Goal: Task Accomplishment & Management: Manage account settings

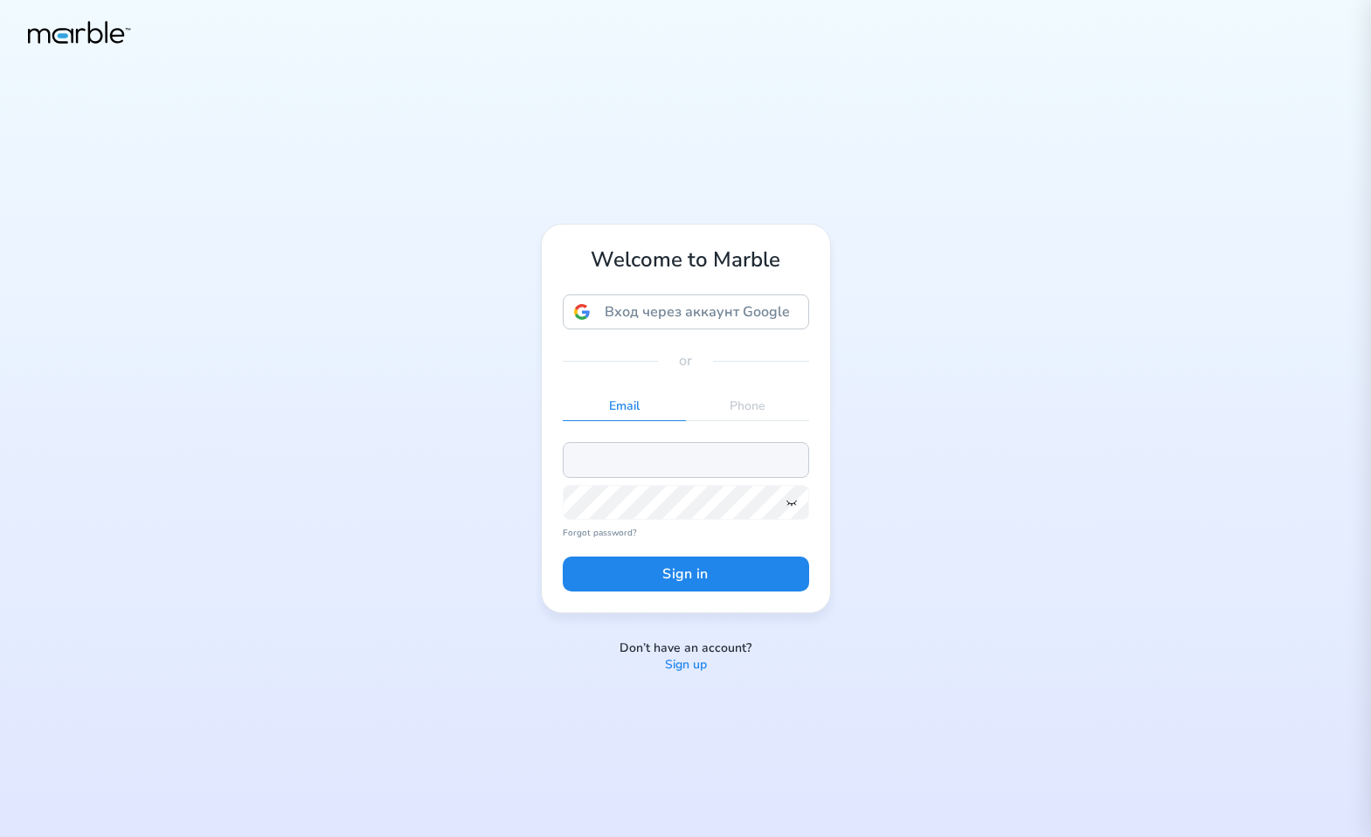
click at [731, 458] on input "email" at bounding box center [686, 459] width 246 height 35
paste input "[EMAIL_ADDRESS][PERSON_NAME][DOMAIN_NAME]"
type input "[EMAIL_ADDRESS][PERSON_NAME][DOMAIN_NAME]"
click at [647, 562] on button "Sign in" at bounding box center [686, 573] width 246 height 35
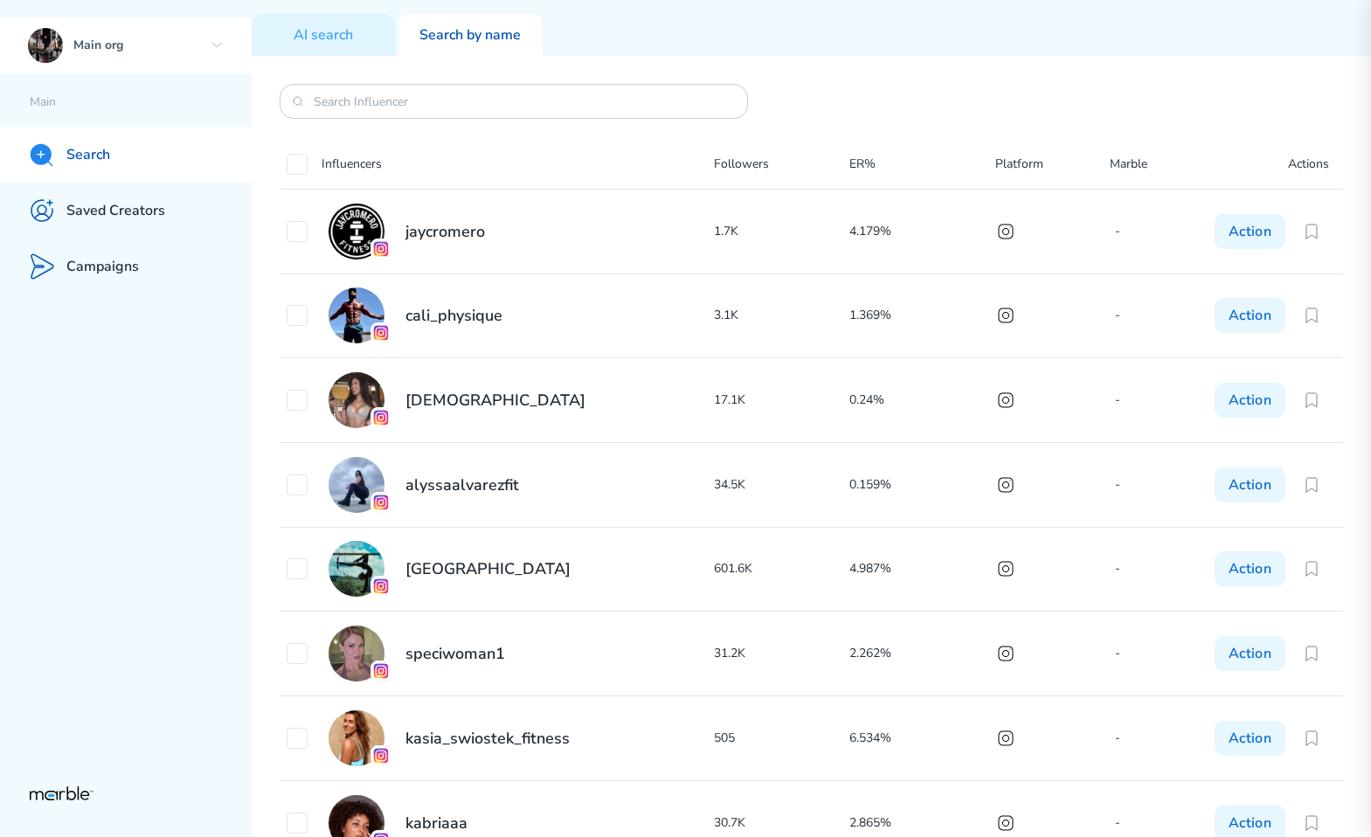
click at [221, 39] on icon at bounding box center [217, 45] width 14 height 14
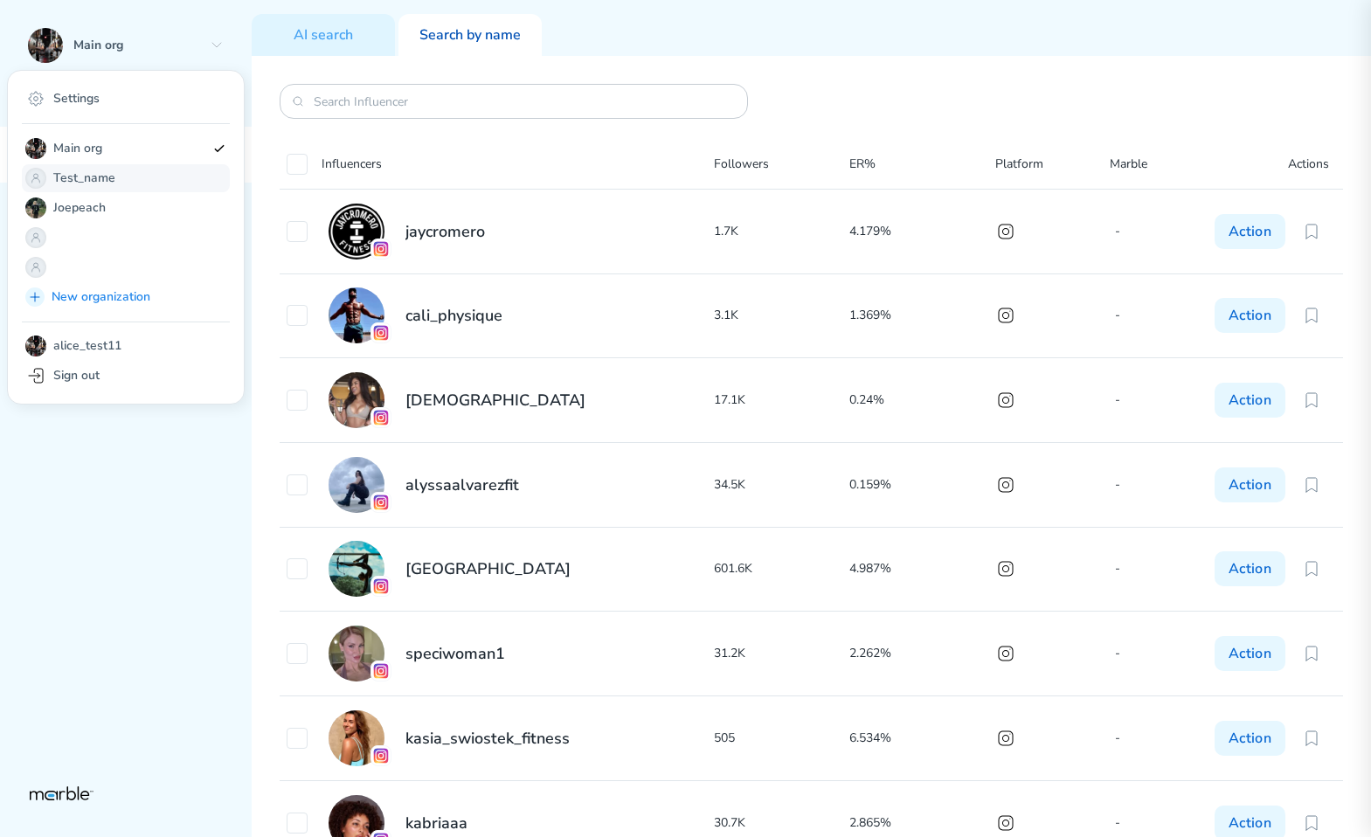
click at [138, 173] on p "Test_name" at bounding box center [129, 178] width 152 height 21
click at [140, 203] on p "Joepeach" at bounding box center [129, 207] width 152 height 21
click at [142, 160] on div "Main org" at bounding box center [126, 149] width 208 height 28
click at [139, 175] on p "Test_name" at bounding box center [129, 178] width 152 height 21
click at [130, 203] on p "Joepeach" at bounding box center [129, 207] width 152 height 21
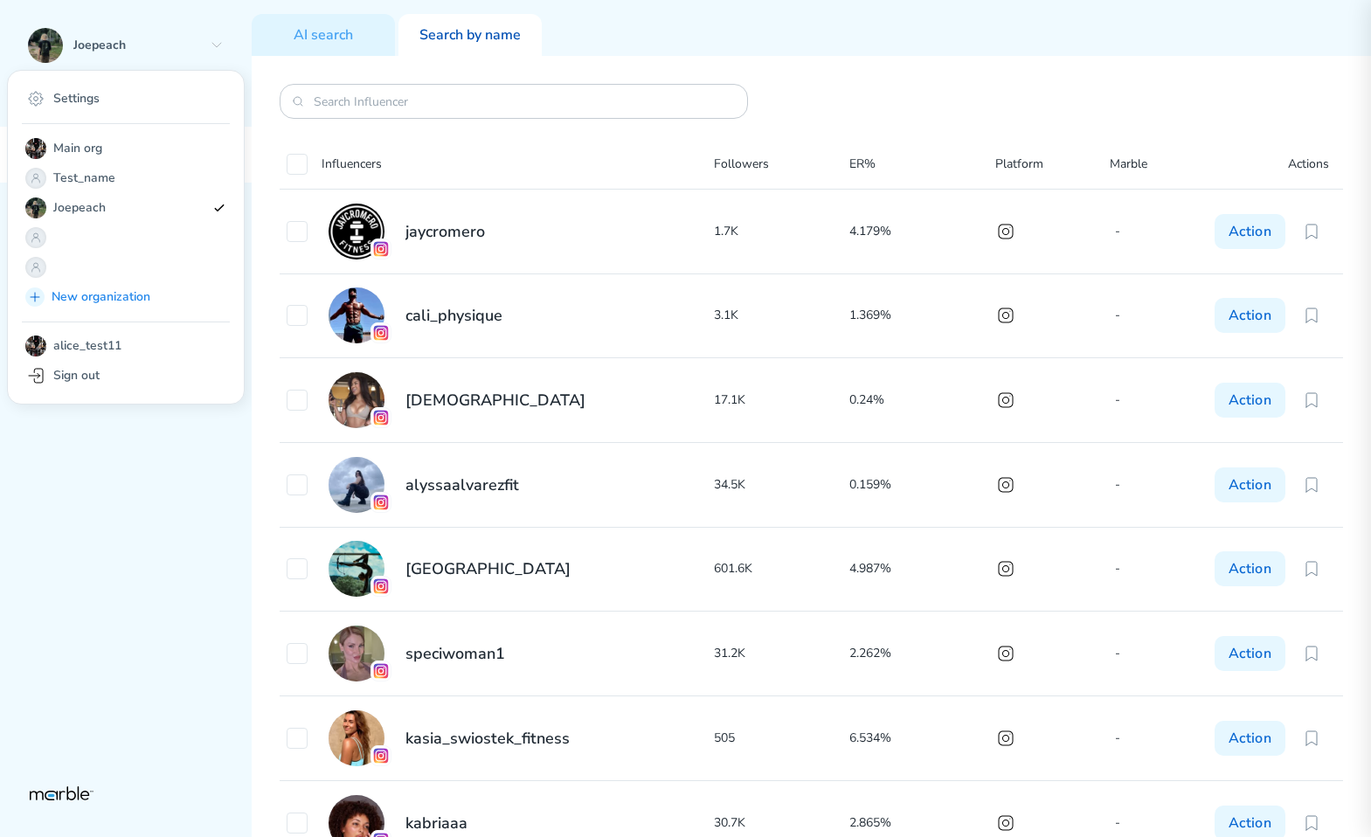
click at [236, 535] on div "Joepeach Settings Main org Test_name Joepeach New organization alice_test11 Sig…" at bounding box center [126, 418] width 252 height 837
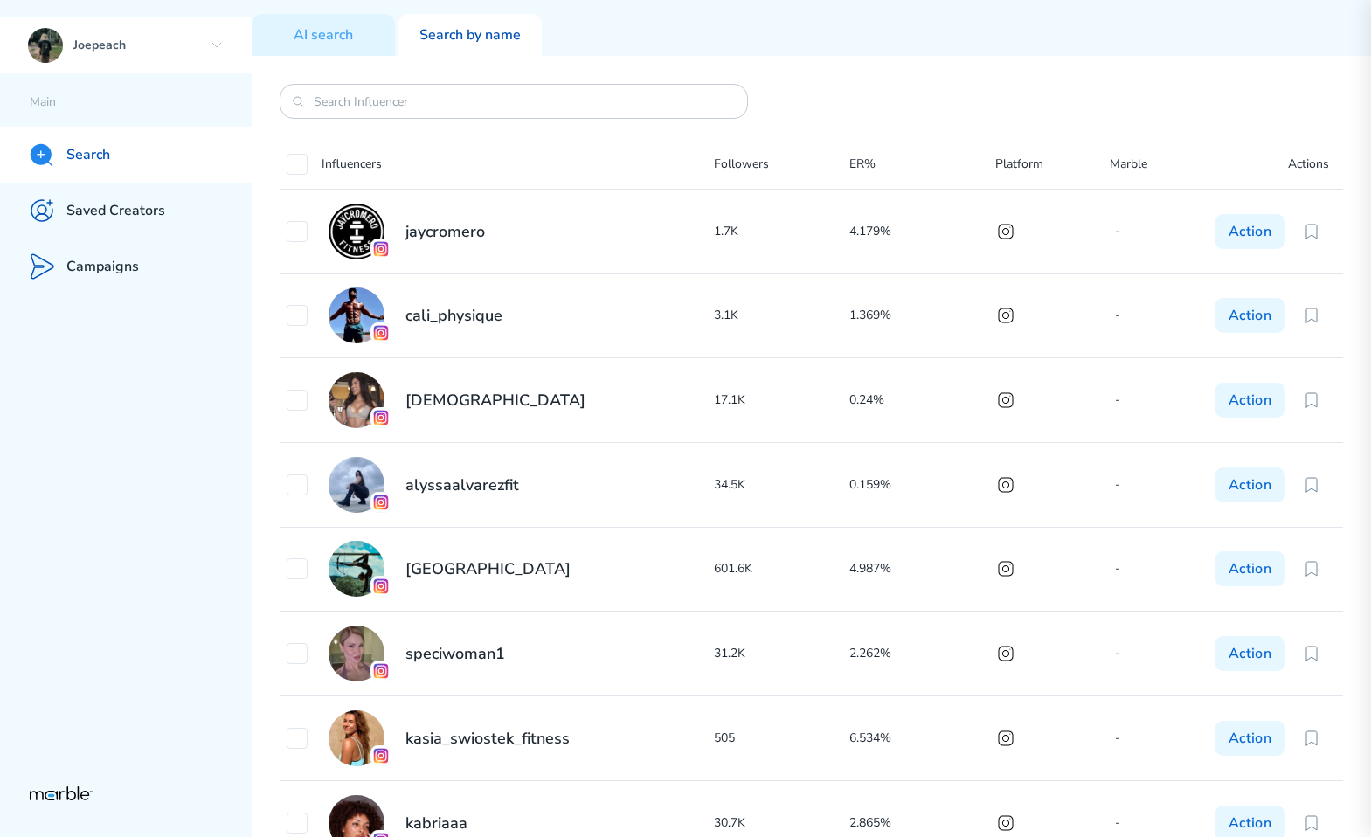
click at [216, 49] on icon at bounding box center [217, 45] width 14 height 14
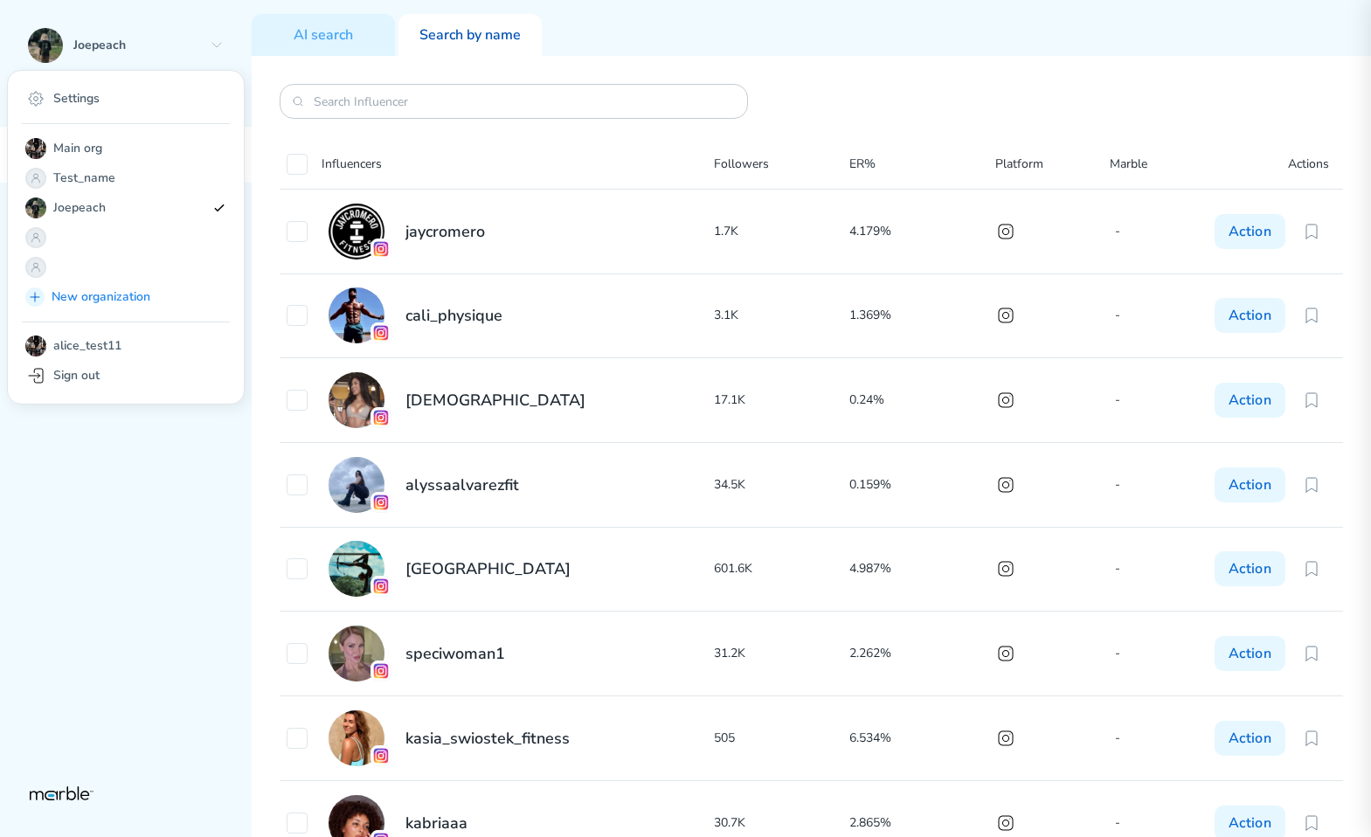
click at [811, 63] on div "Influencers Followers ER% Platform Marble Actions jaycromero 1.7K 4.179% - Acti…" at bounding box center [811, 446] width 1119 height 781
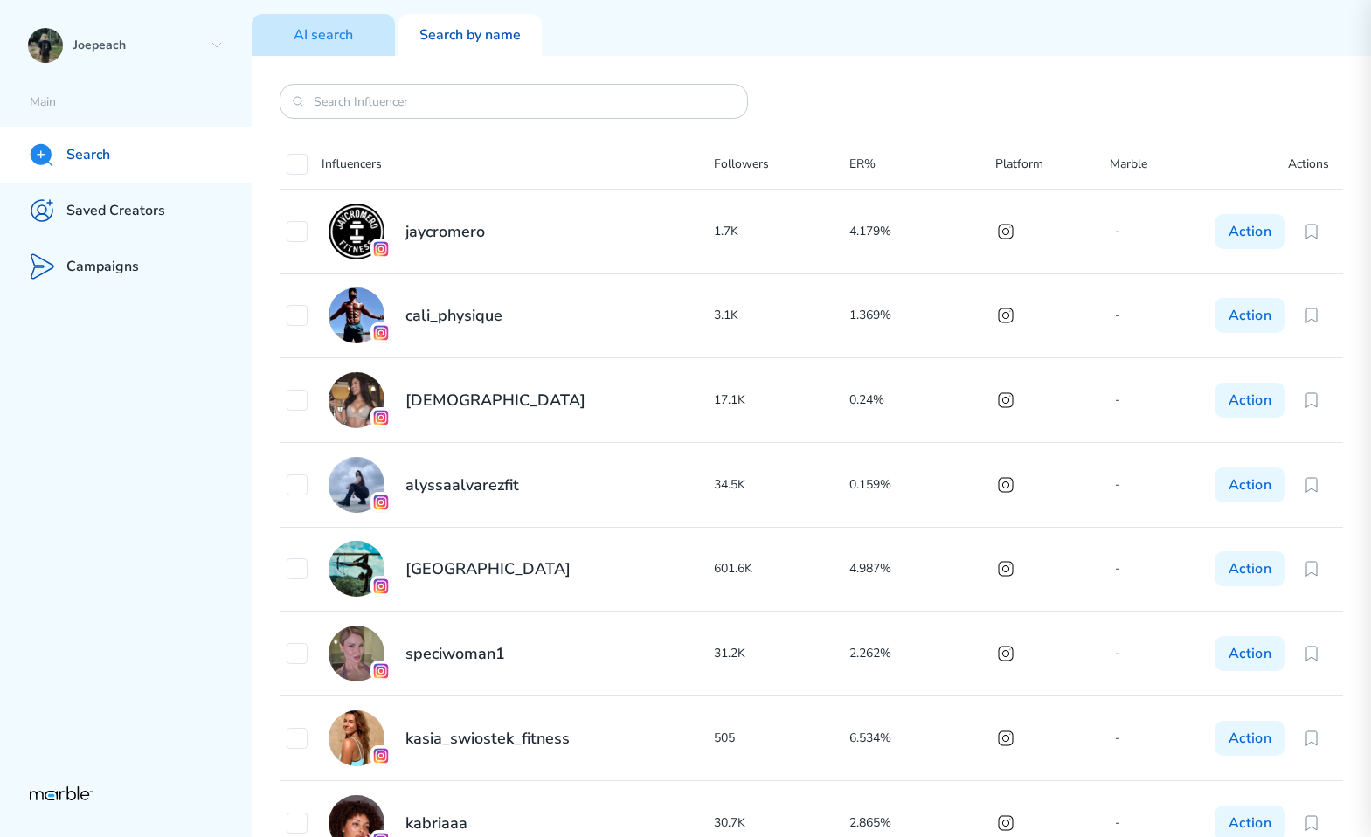
click at [366, 41] on div "AI search" at bounding box center [323, 35] width 143 height 42
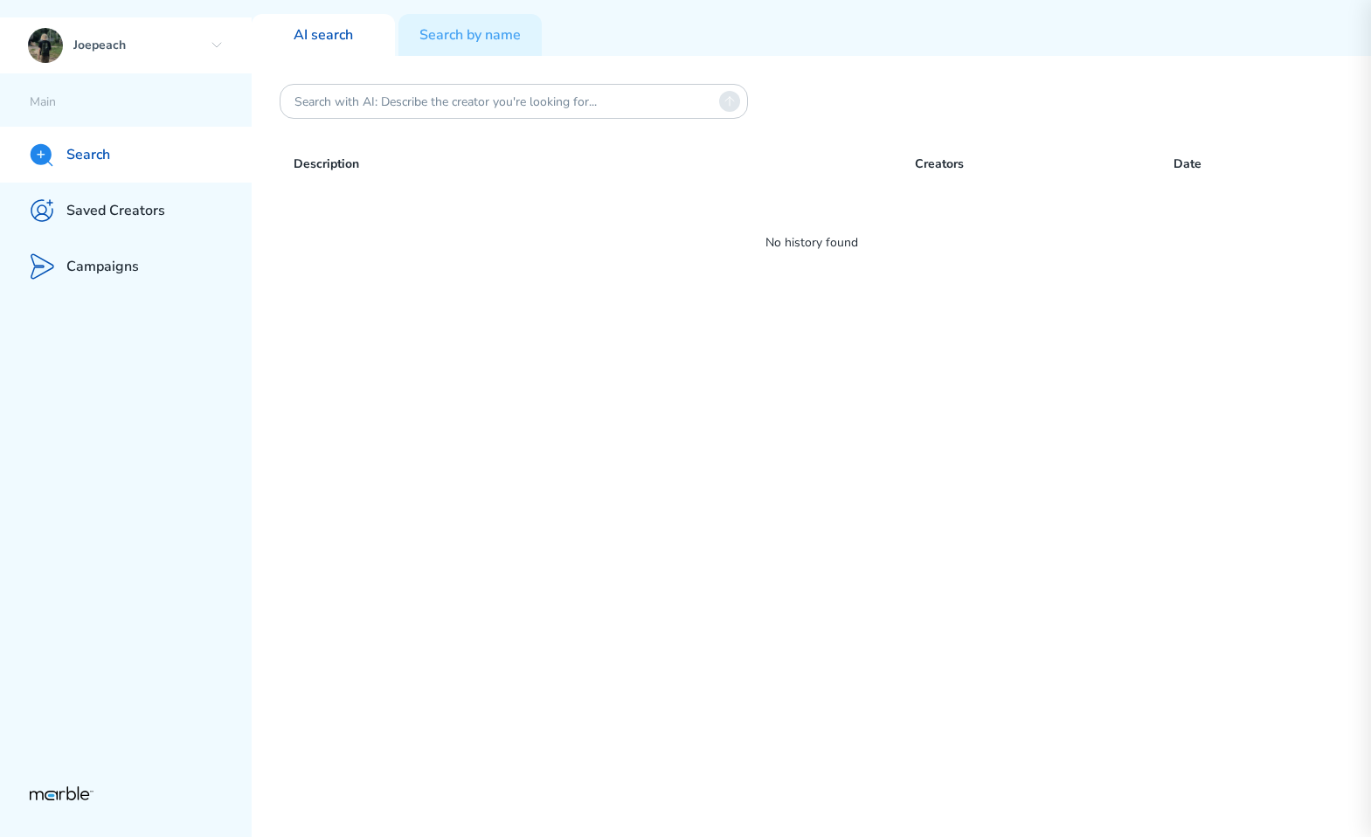
click at [208, 42] on div "Joepeach" at bounding box center [126, 45] width 252 height 56
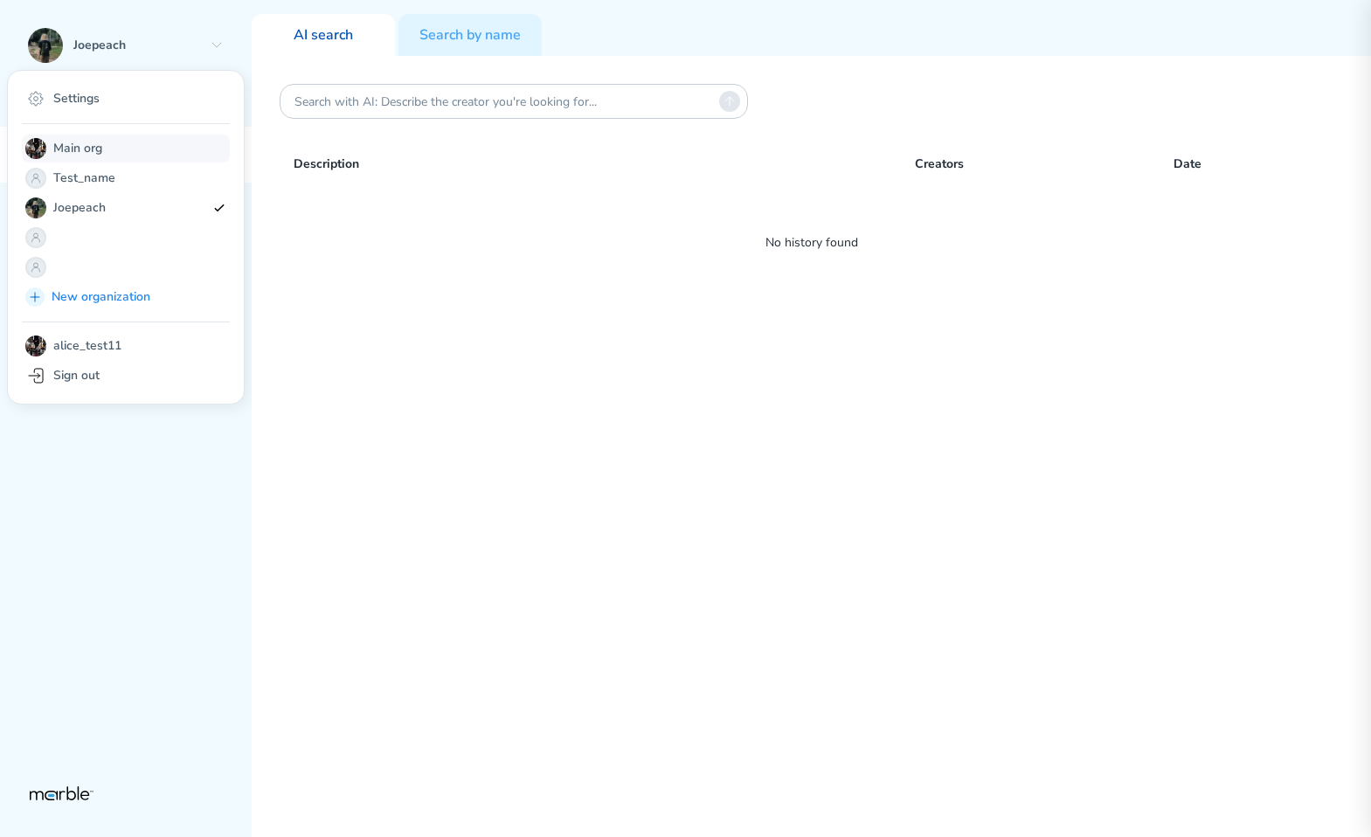
click at [88, 147] on p "Main org" at bounding box center [129, 148] width 152 height 21
click at [528, 338] on div "Description Creators Date No history found" at bounding box center [811, 446] width 1119 height 781
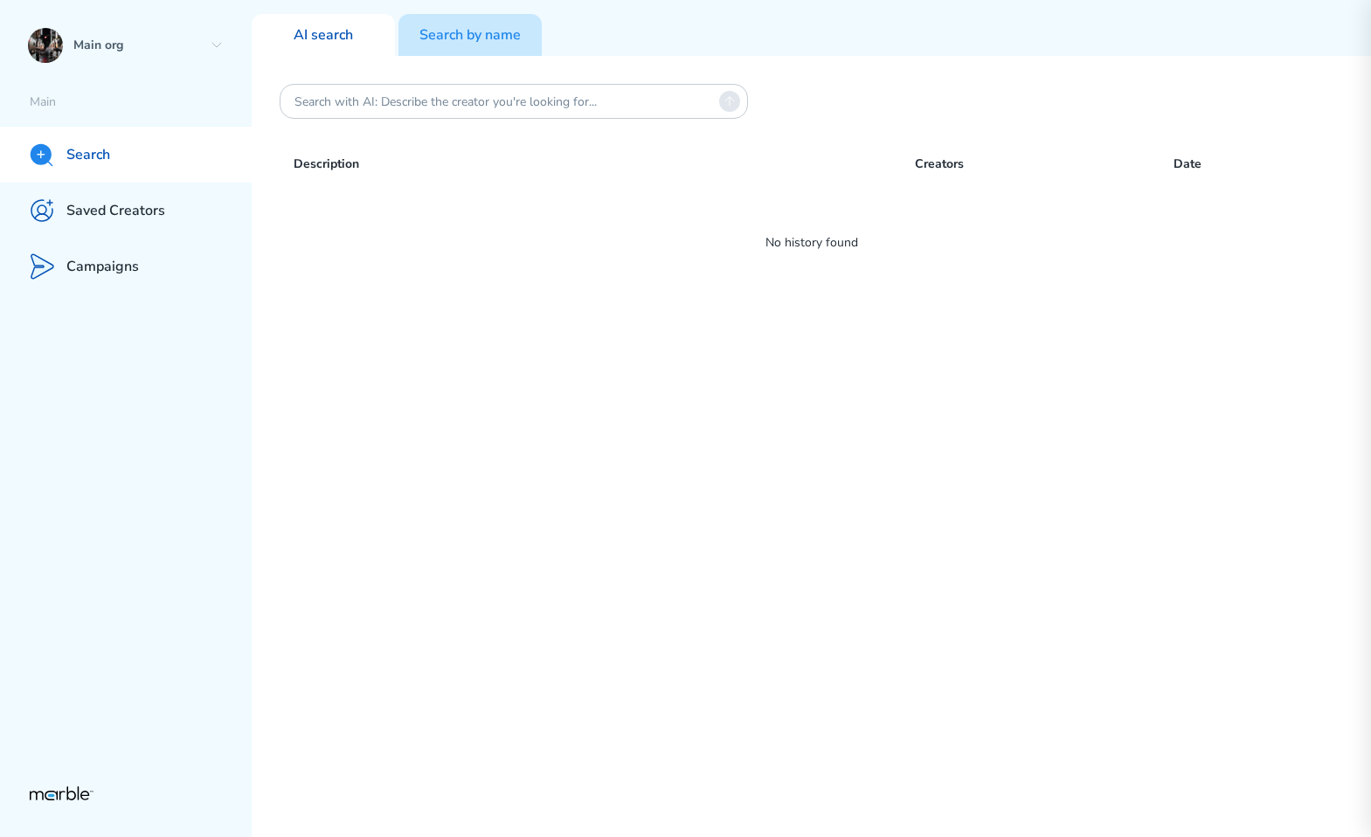
click at [500, 45] on div "Search by name" at bounding box center [469, 35] width 143 height 42
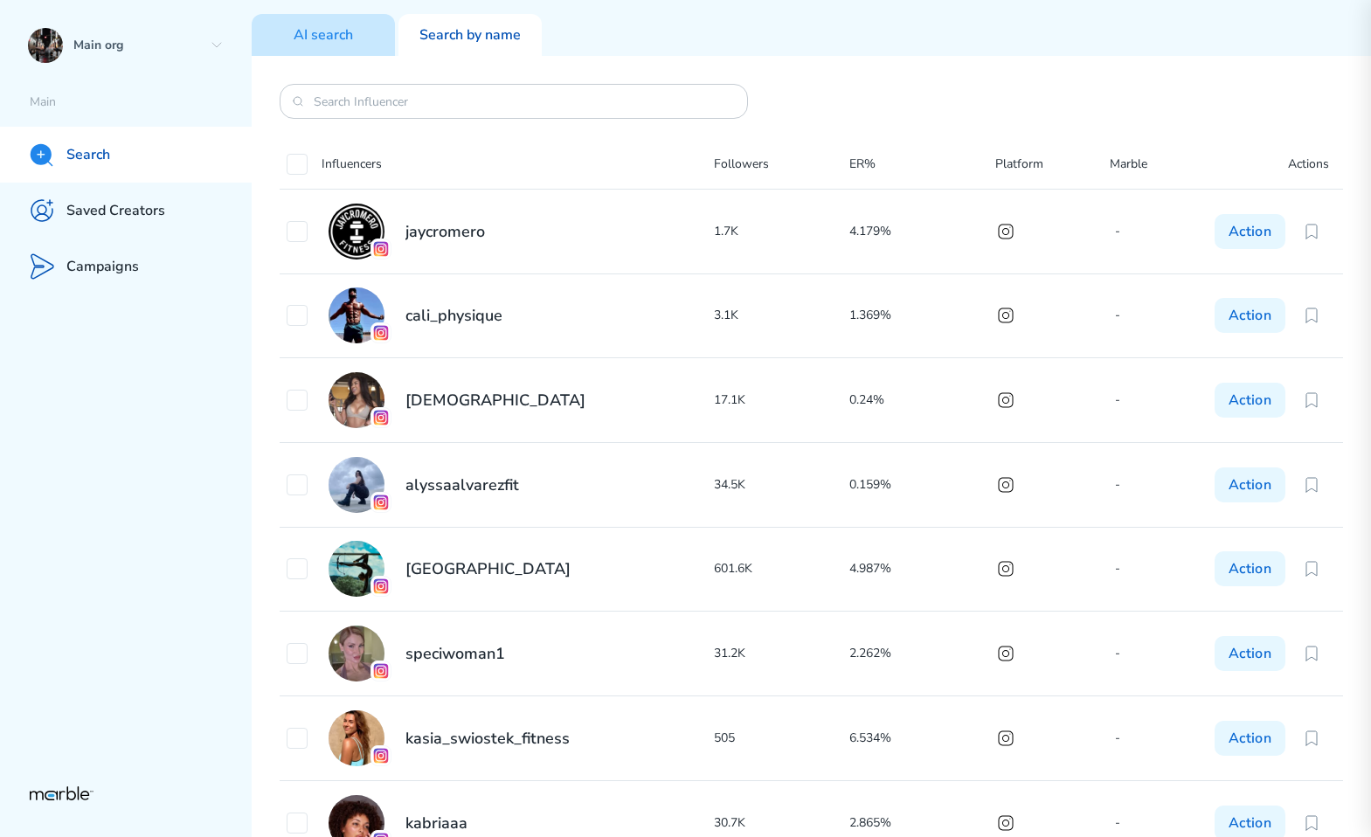
click at [314, 32] on p "AI search" at bounding box center [323, 35] width 59 height 18
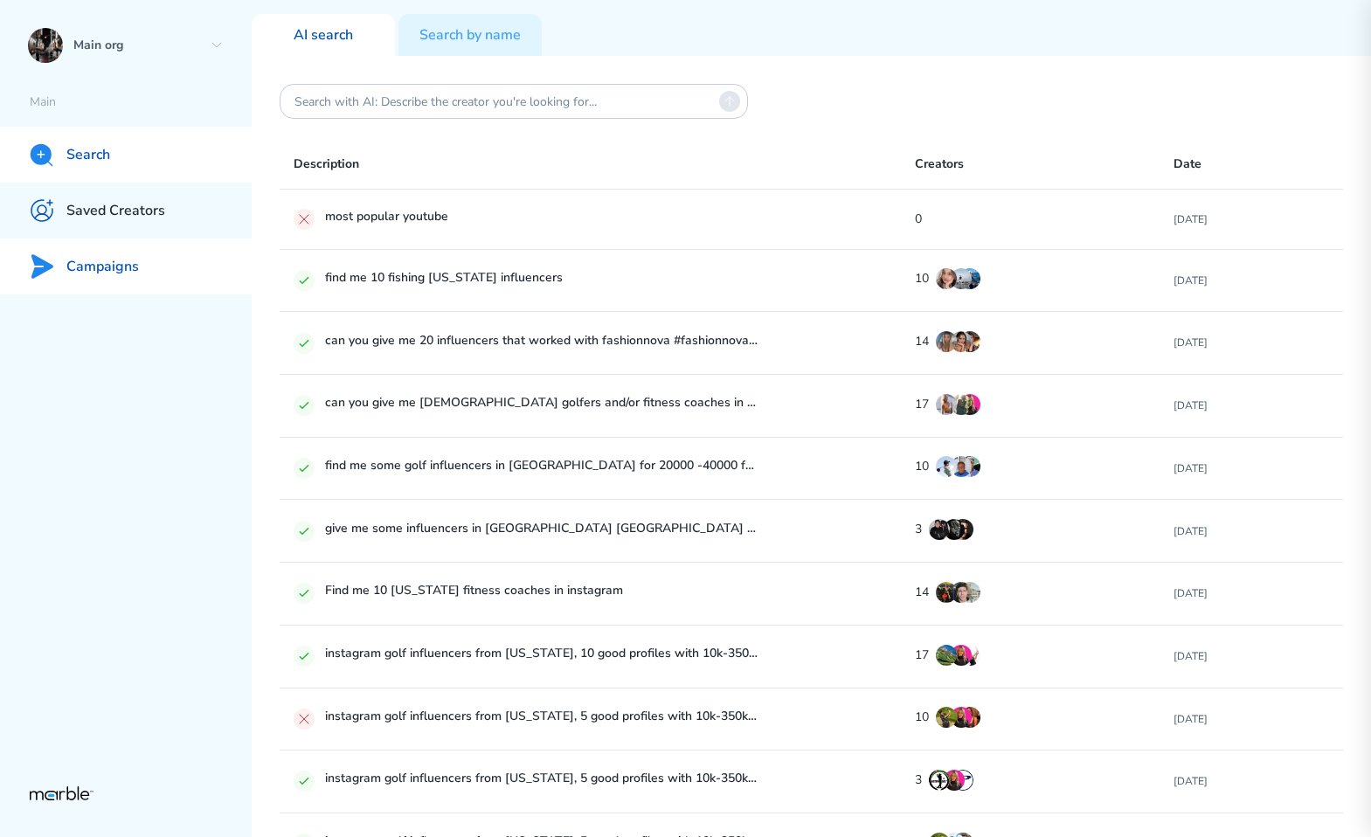
click at [142, 269] on div "Campaigns" at bounding box center [126, 266] width 252 height 56
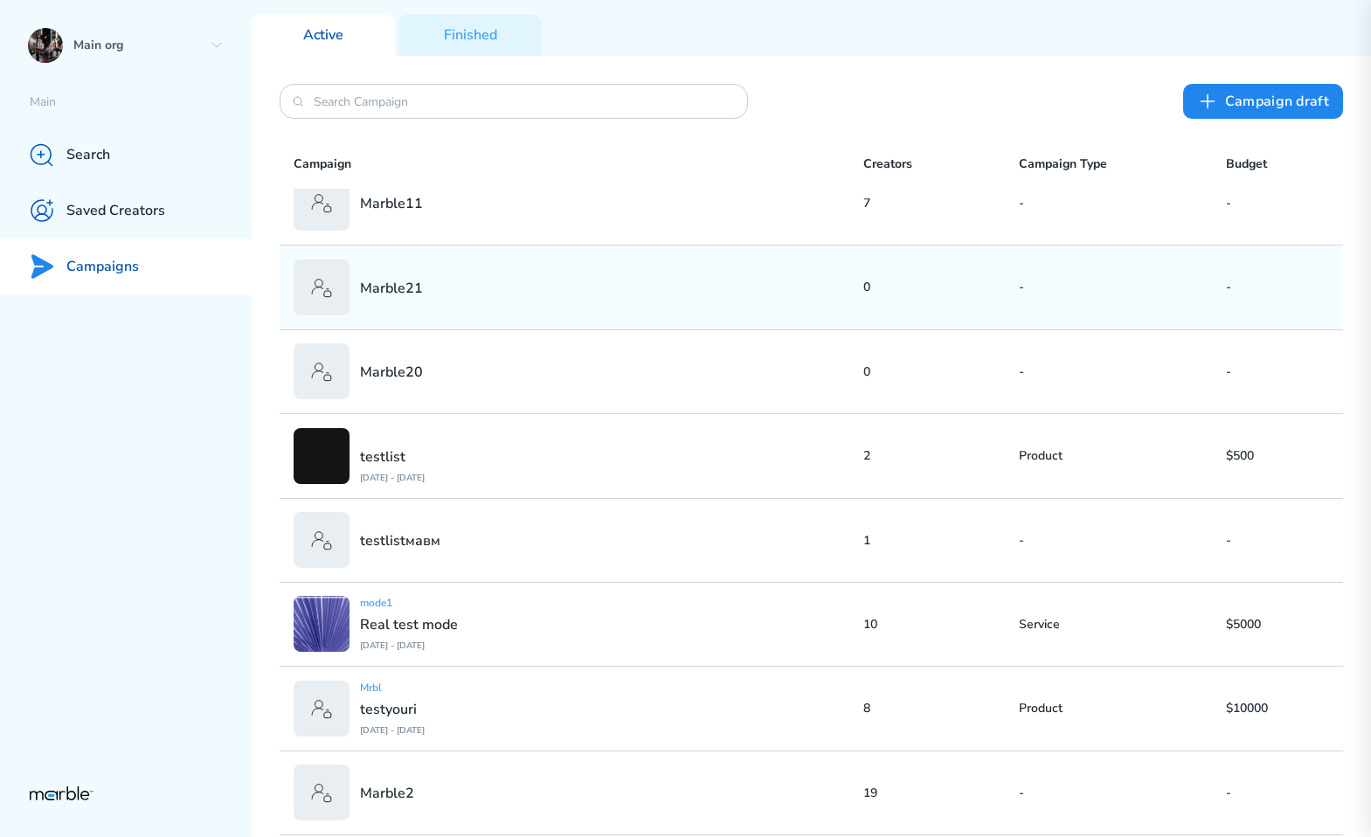
scroll to position [280, 0]
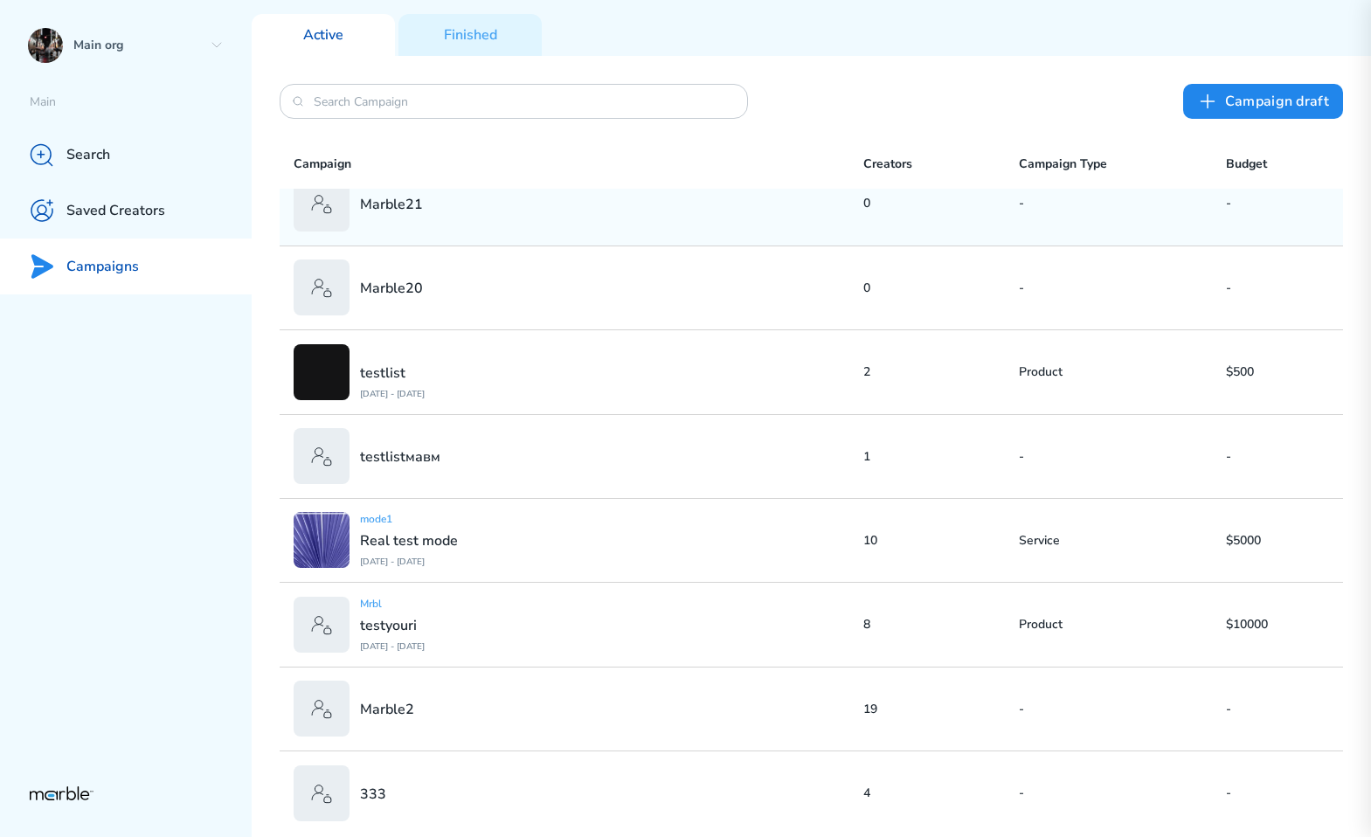
click at [700, 521] on div "mode1 Real test mode [DATE] - [DATE]" at bounding box center [579, 540] width 570 height 56
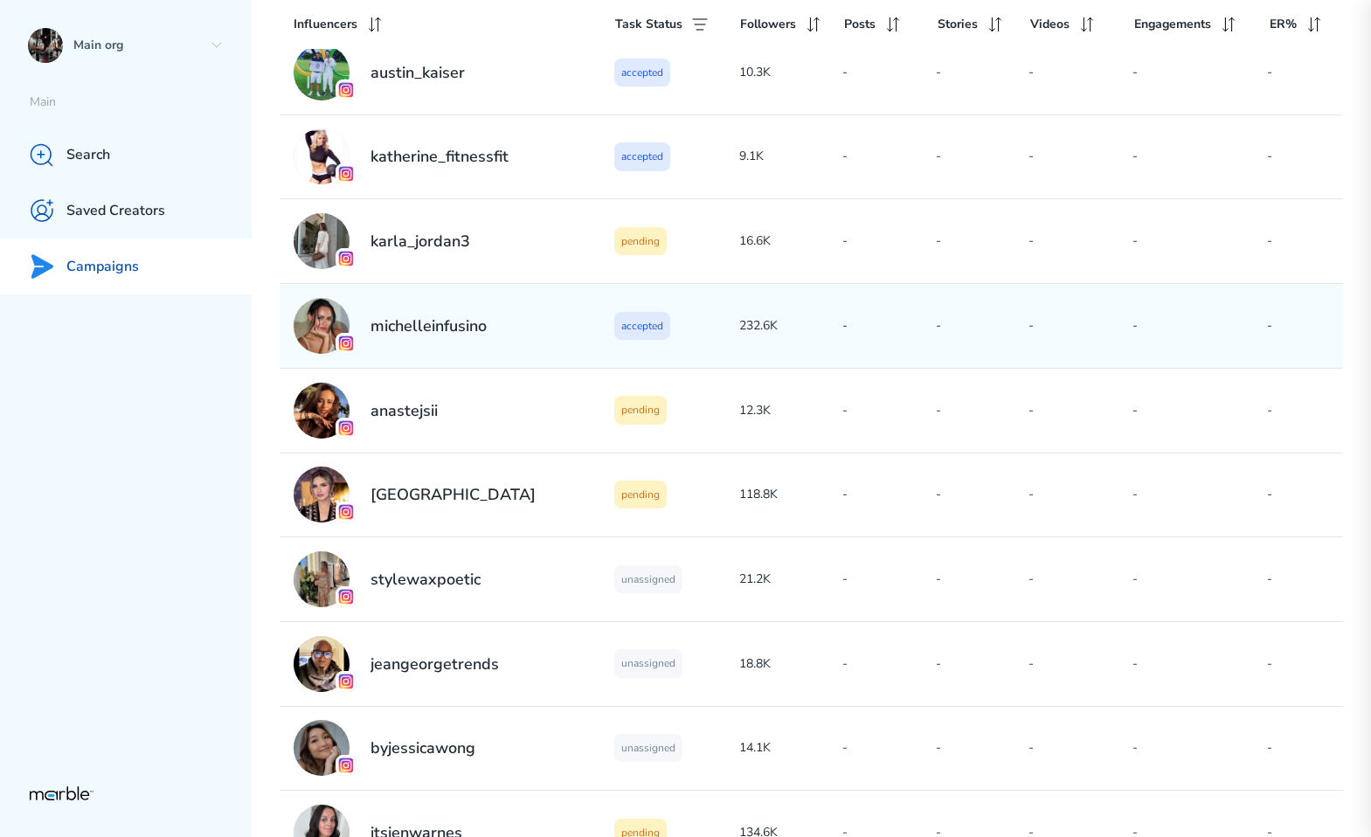
scroll to position [383, 0]
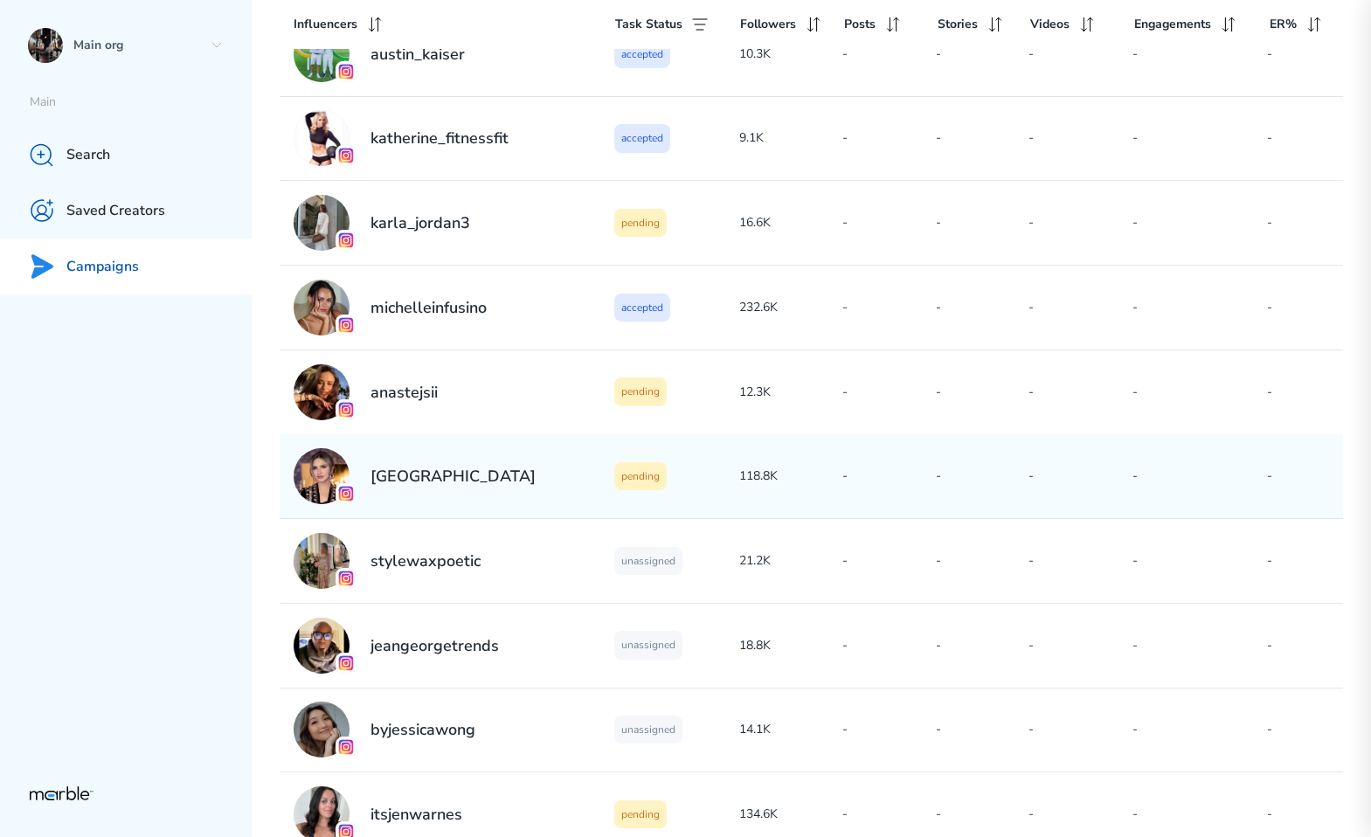
click at [678, 476] on div "pending" at bounding box center [676, 476] width 124 height 28
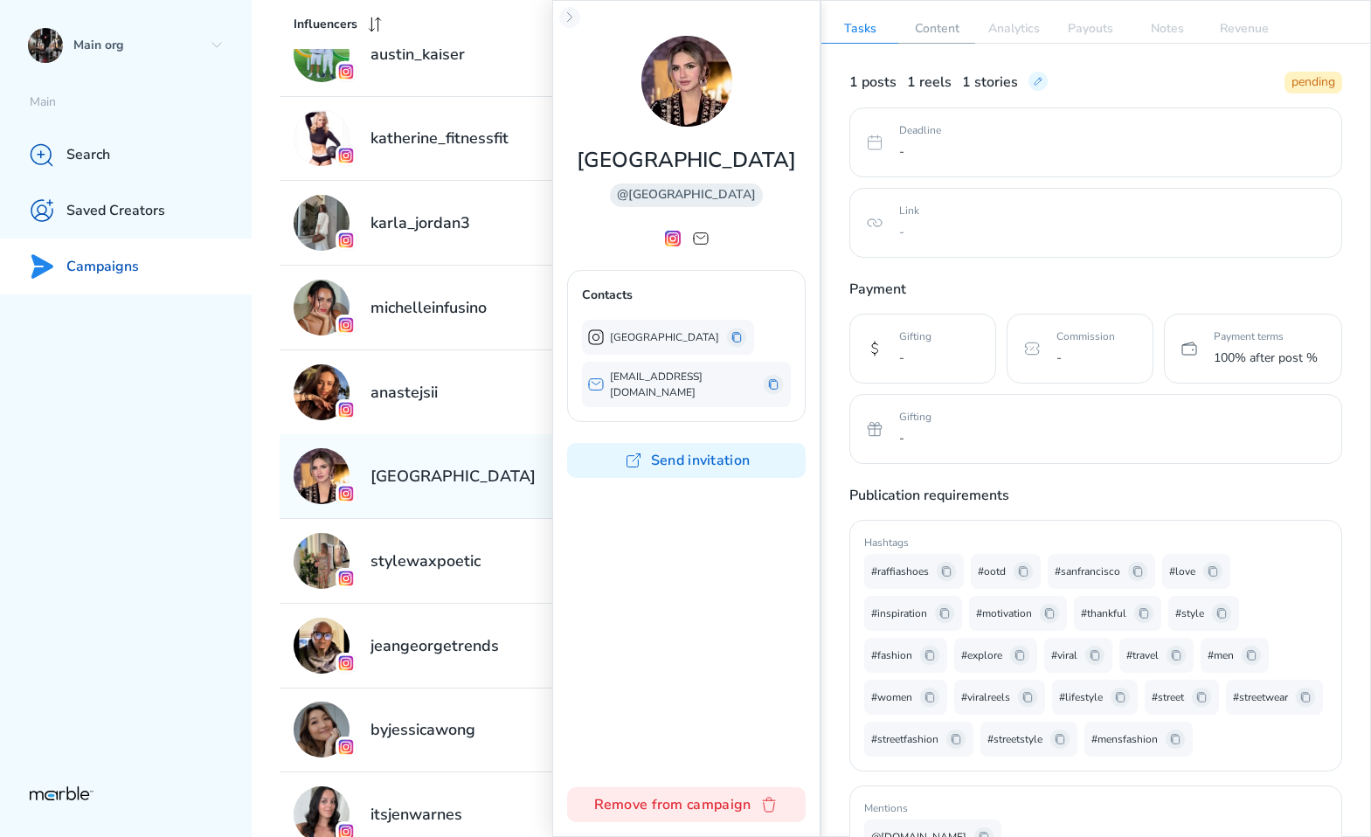
click at [932, 24] on p "Content" at bounding box center [936, 29] width 77 height 28
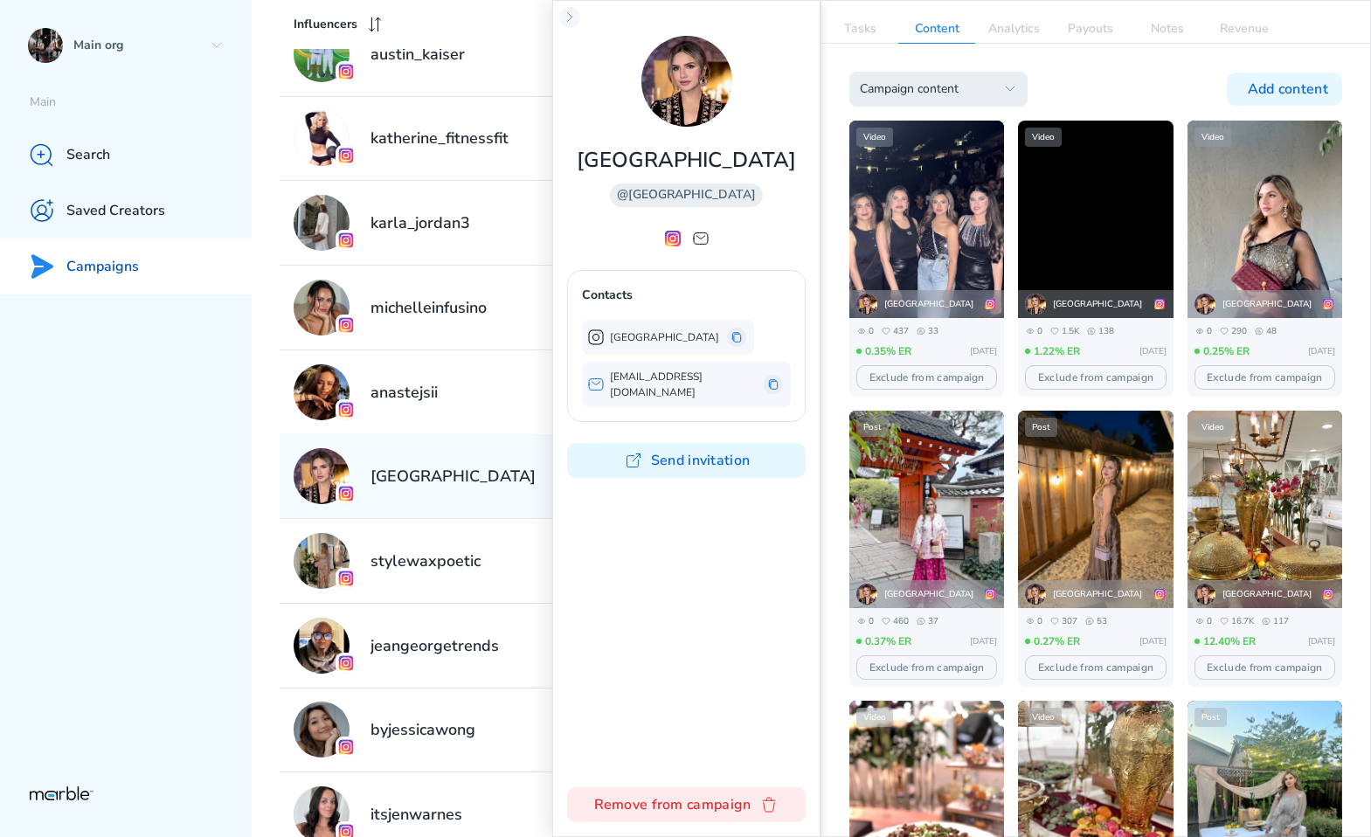
click at [1004, 84] on icon "button" at bounding box center [1010, 89] width 14 height 14
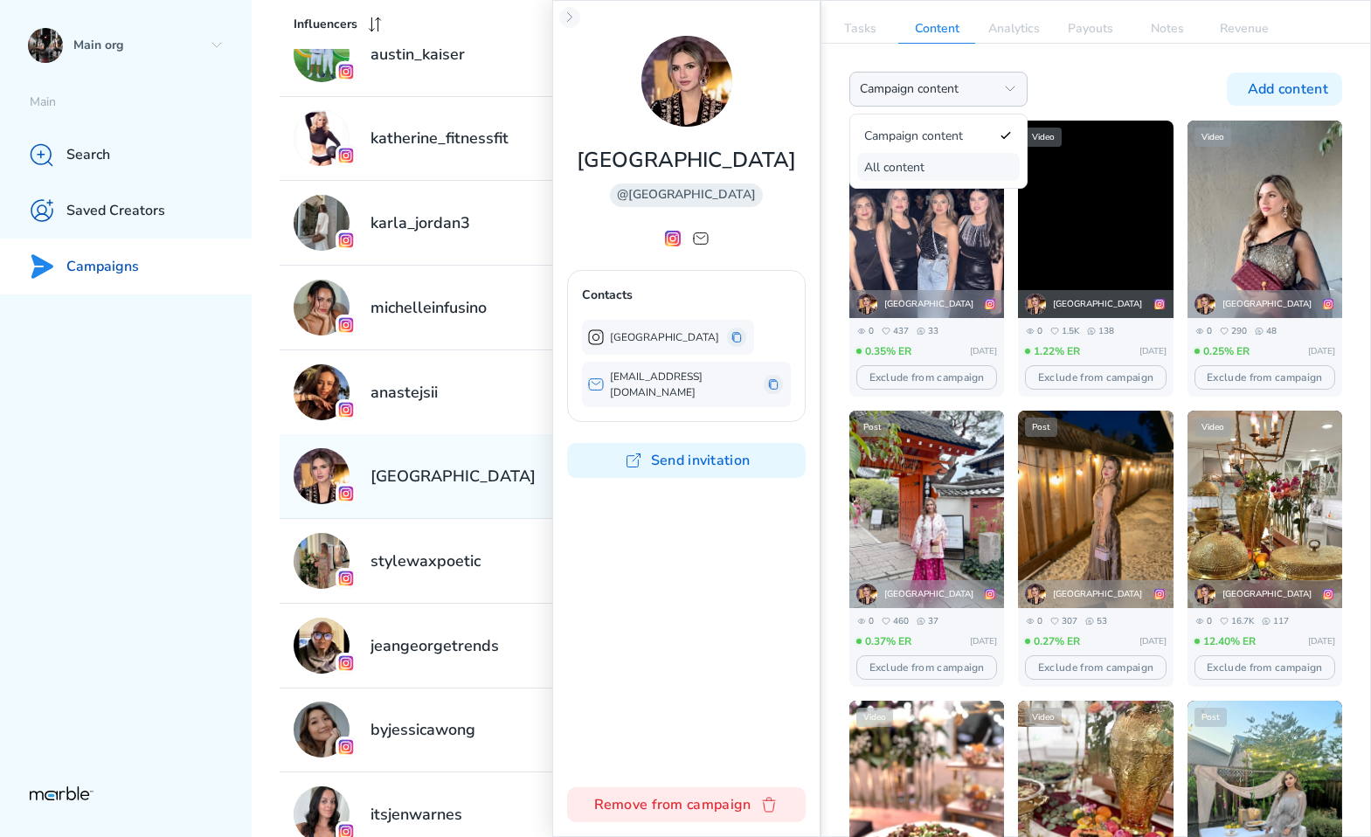
click at [955, 168] on span "All content" at bounding box center [927, 167] width 126 height 17
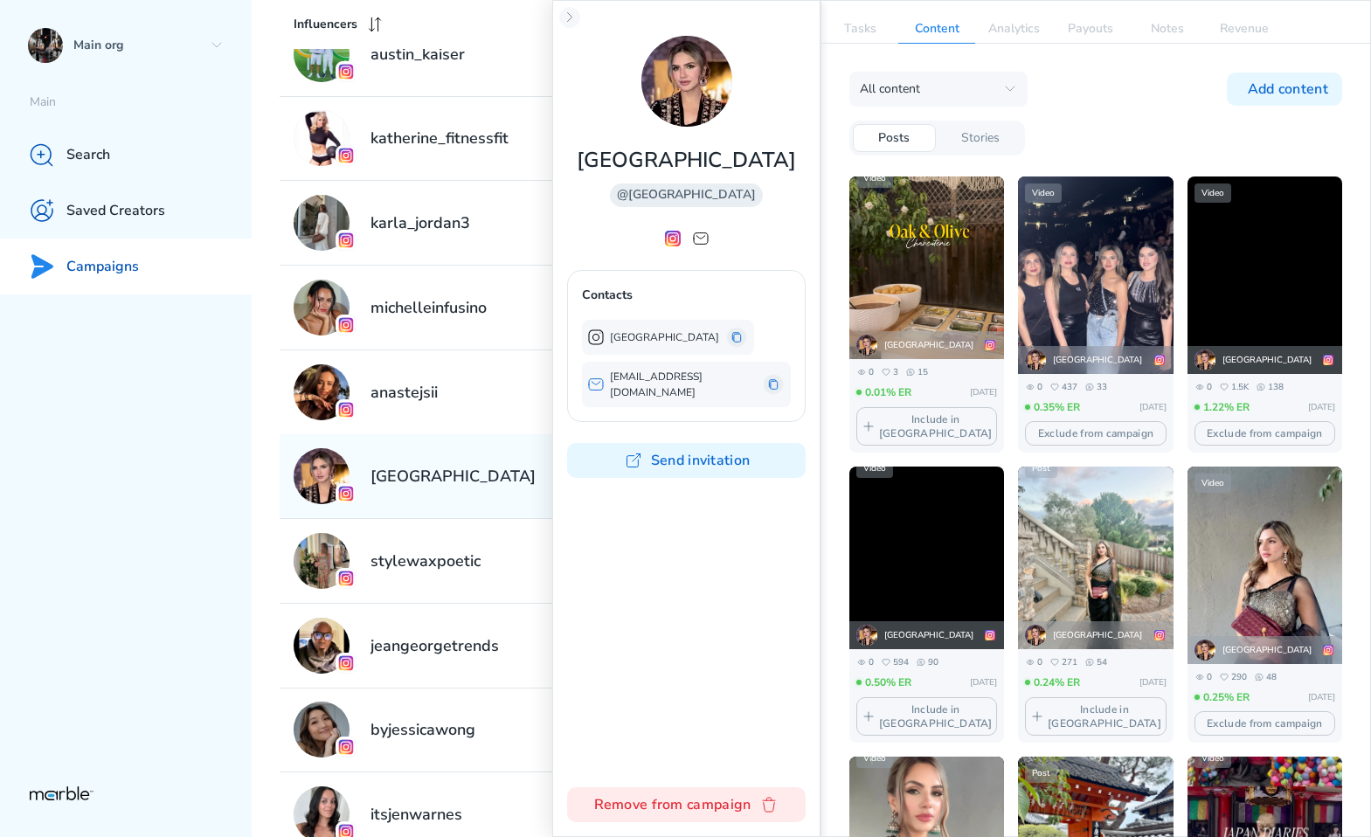
click at [968, 141] on p "Stories" at bounding box center [980, 138] width 38 height 17
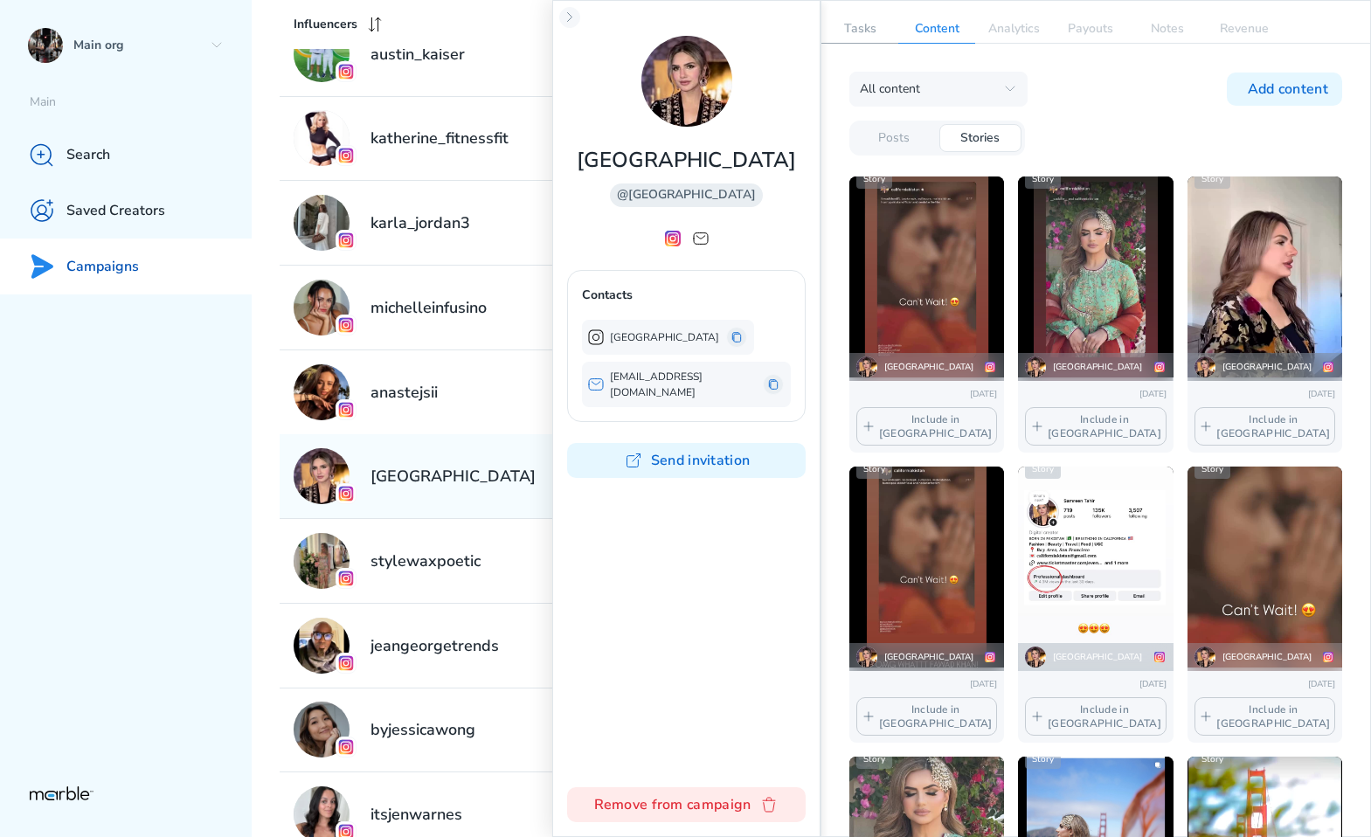
click at [859, 33] on p "Tasks" at bounding box center [859, 29] width 77 height 28
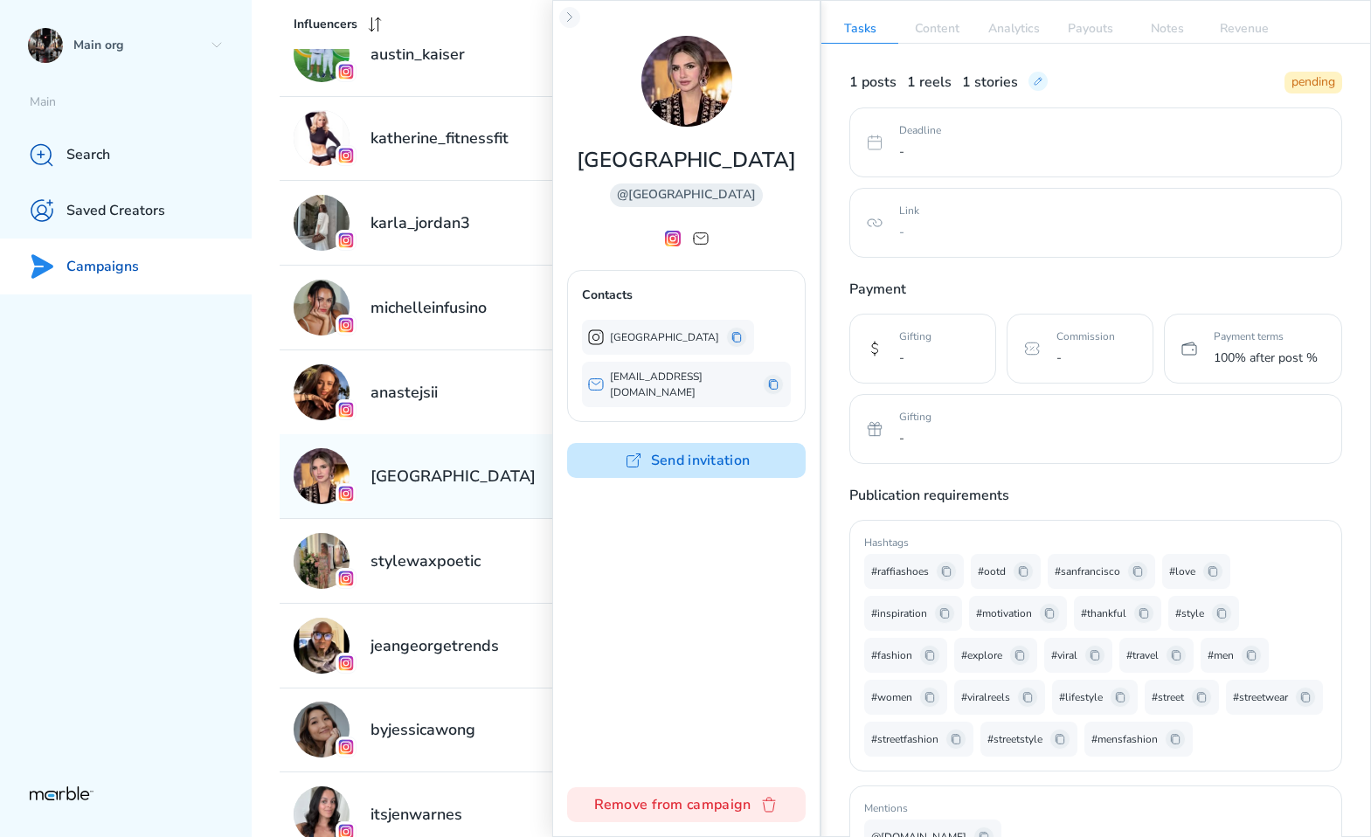
click at [735, 459] on button "Send invitation" at bounding box center [686, 460] width 238 height 35
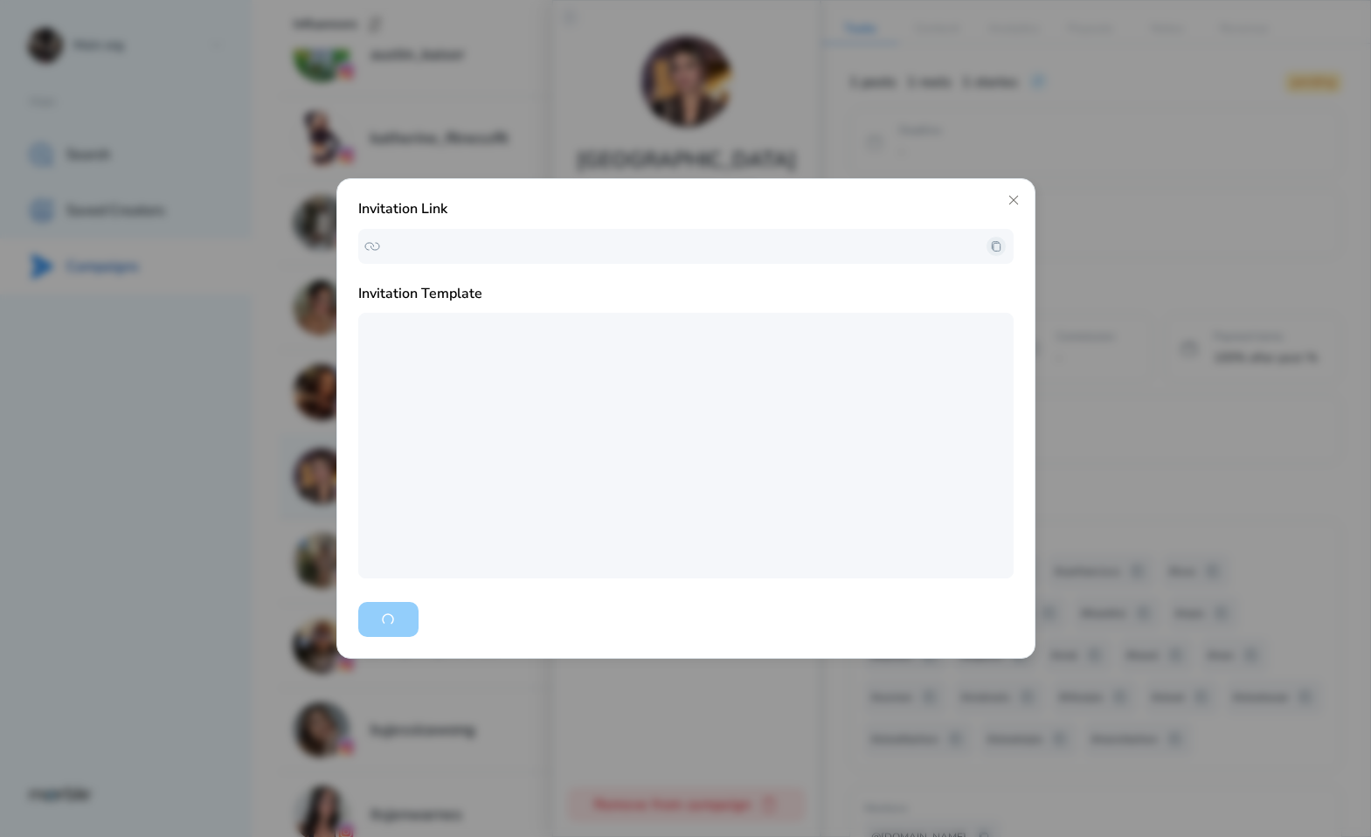
type textarea "Hello there! We’re thrilled to invite you to be a part of our upcoming campaign…"
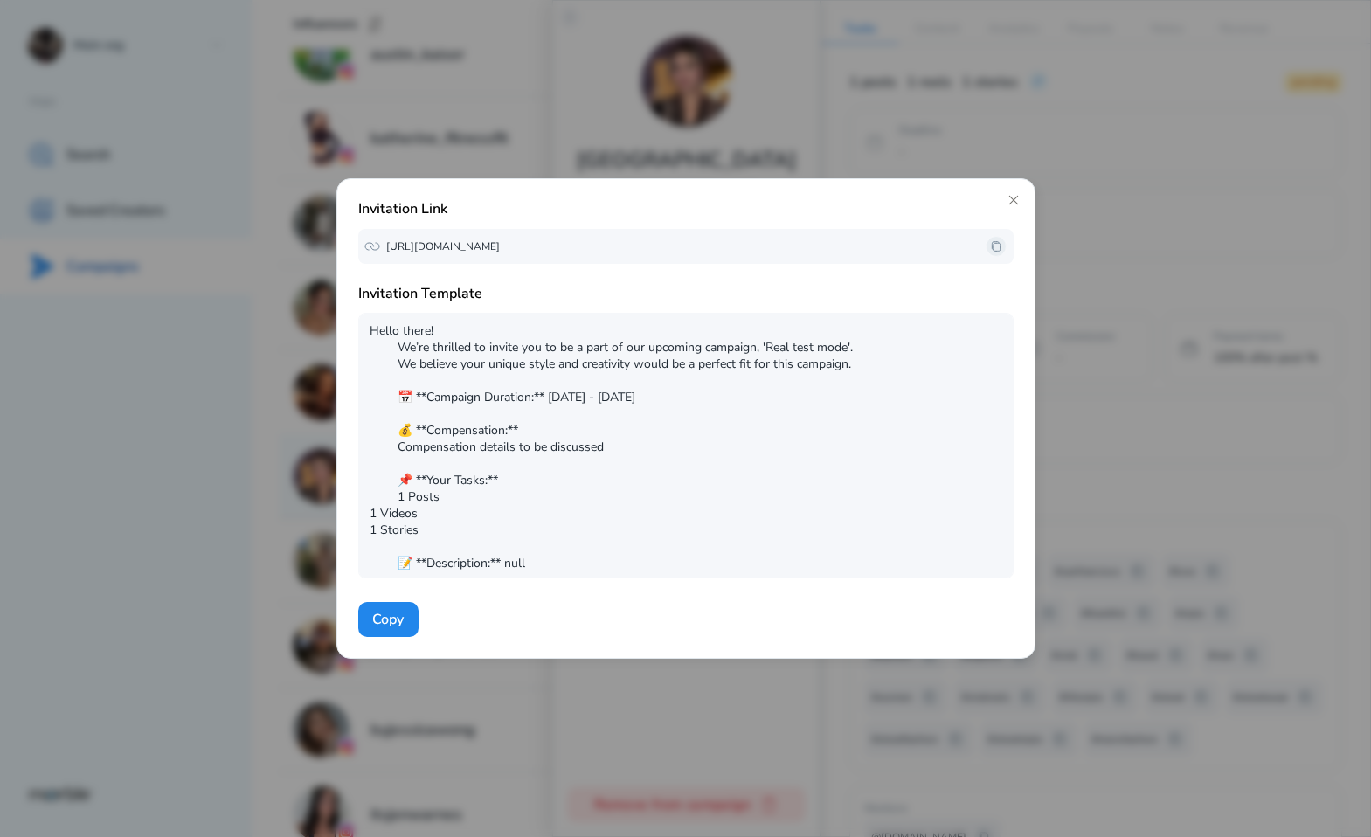
click at [984, 240] on div "[URL][DOMAIN_NAME]" at bounding box center [685, 246] width 655 height 35
click at [1015, 202] on icon at bounding box center [1013, 200] width 14 height 14
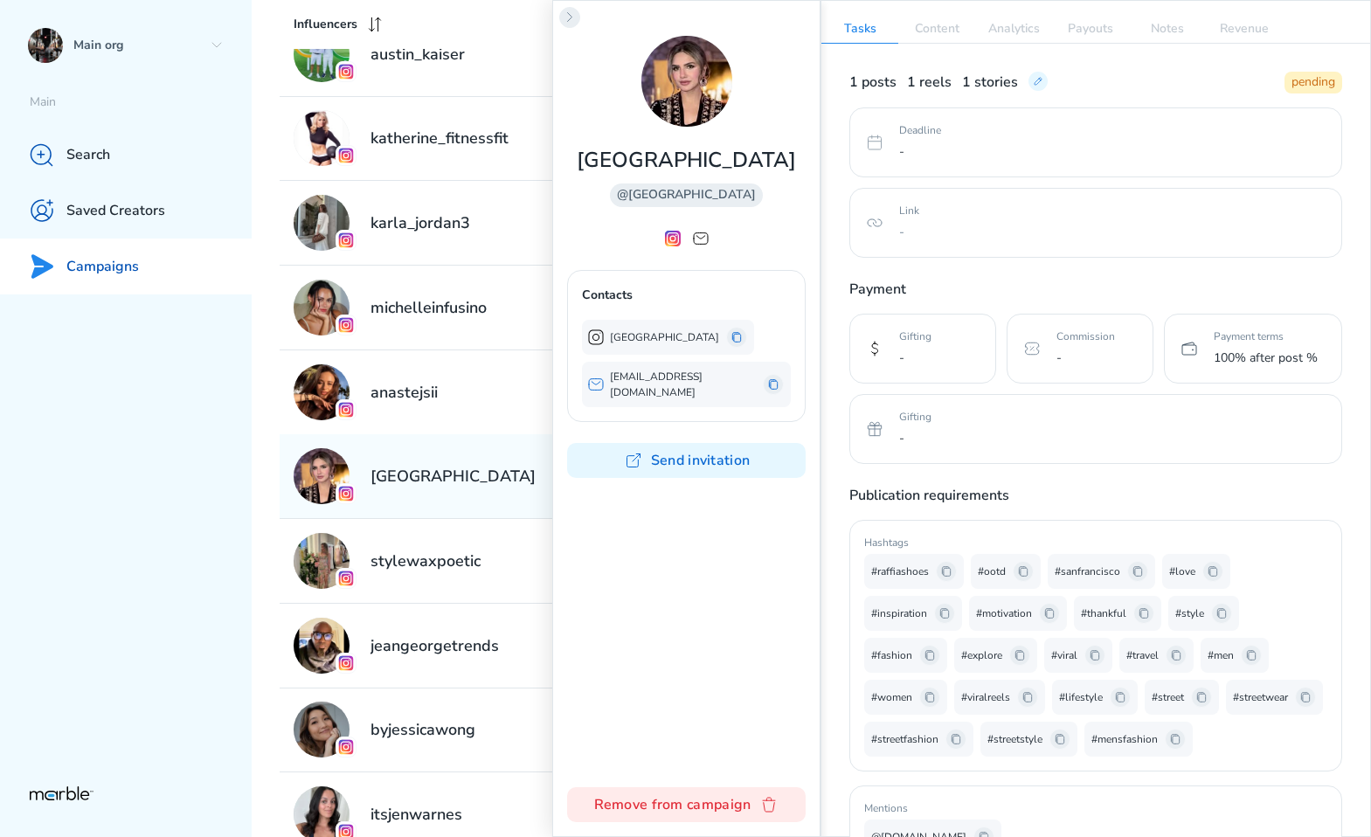
click at [561, 19] on button at bounding box center [569, 17] width 21 height 21
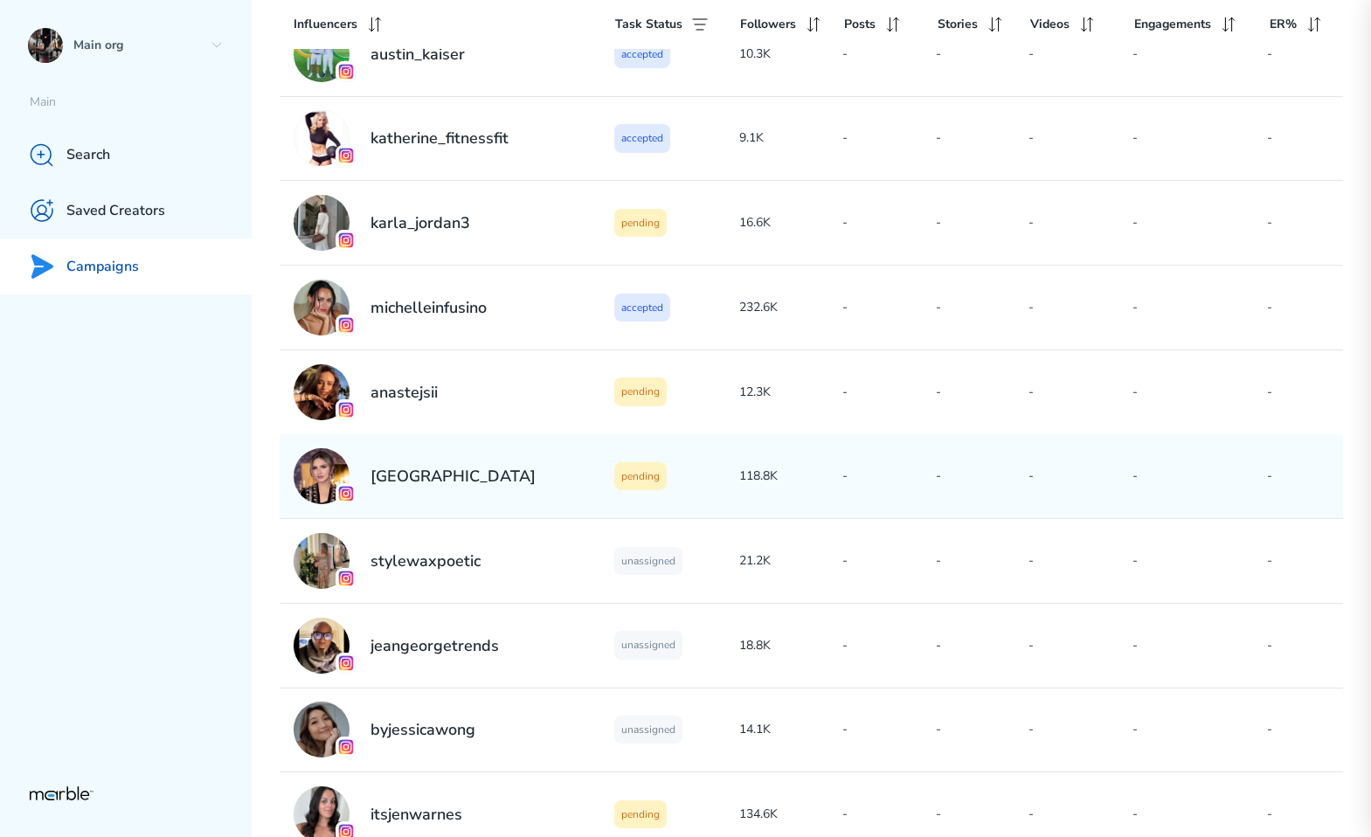
click at [163, 473] on div "Main org Main Search Saved Creators Campaigns" at bounding box center [126, 418] width 252 height 837
click at [229, 45] on div "Main org" at bounding box center [126, 45] width 252 height 56
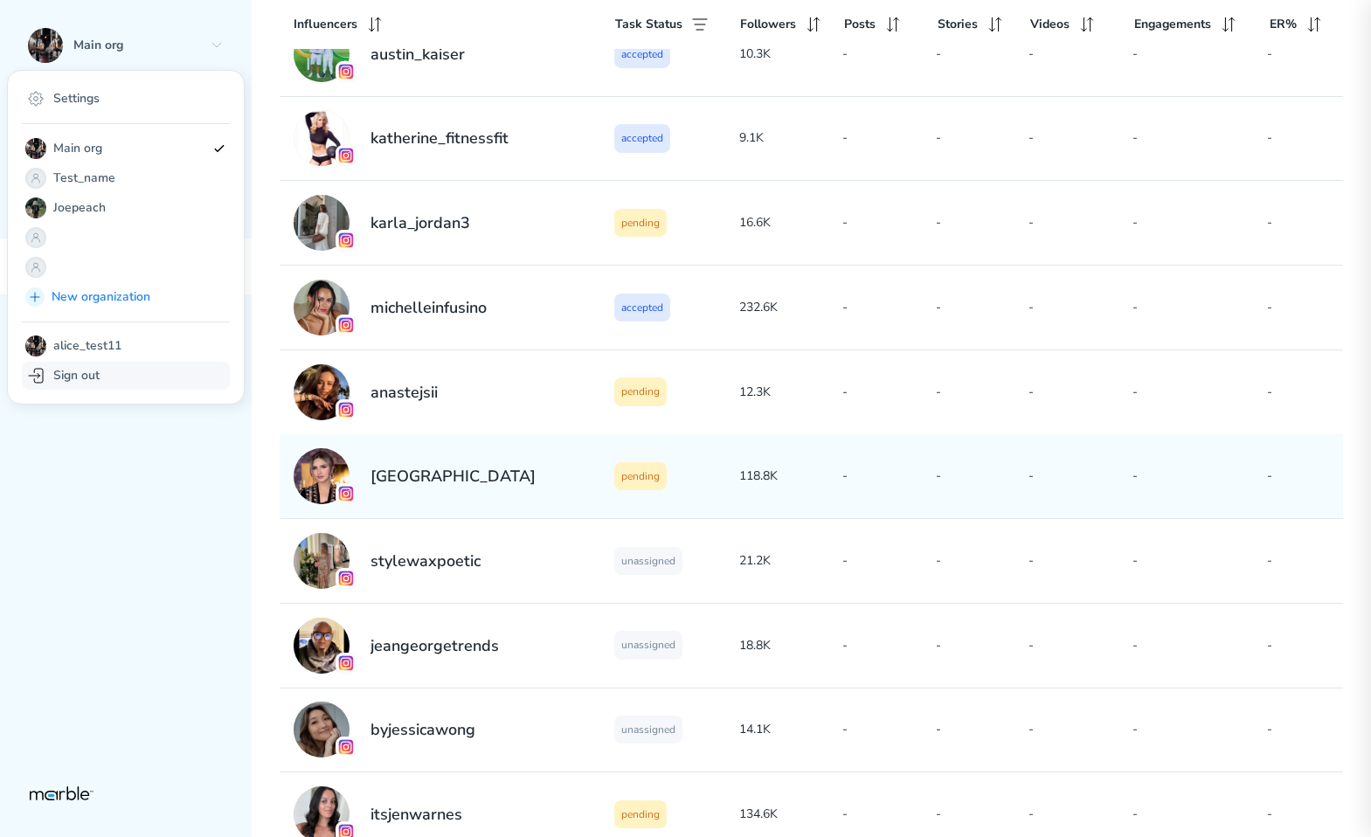
click at [128, 371] on div "Sign out" at bounding box center [126, 376] width 208 height 28
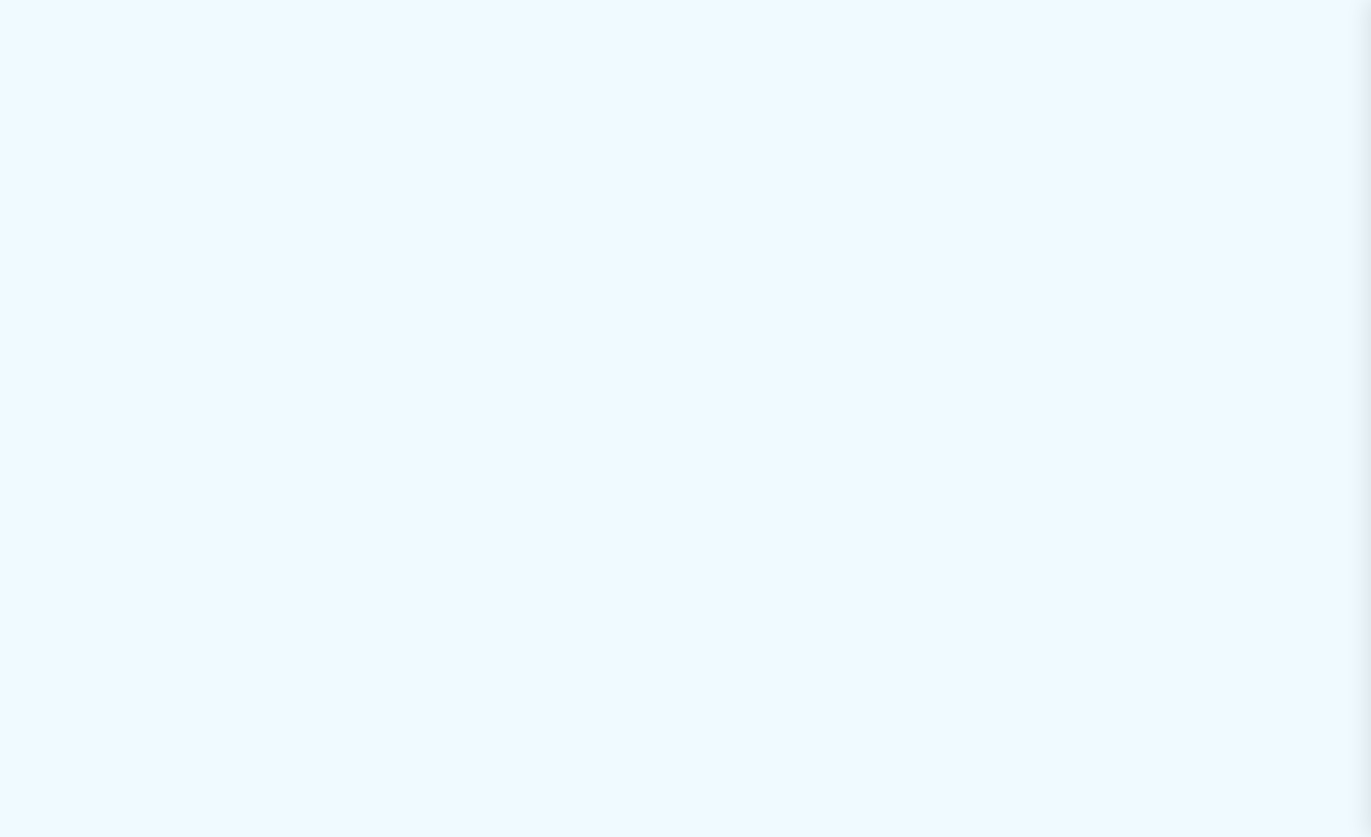
scroll to position [0, 0]
